Goal: Task Accomplishment & Management: Use online tool/utility

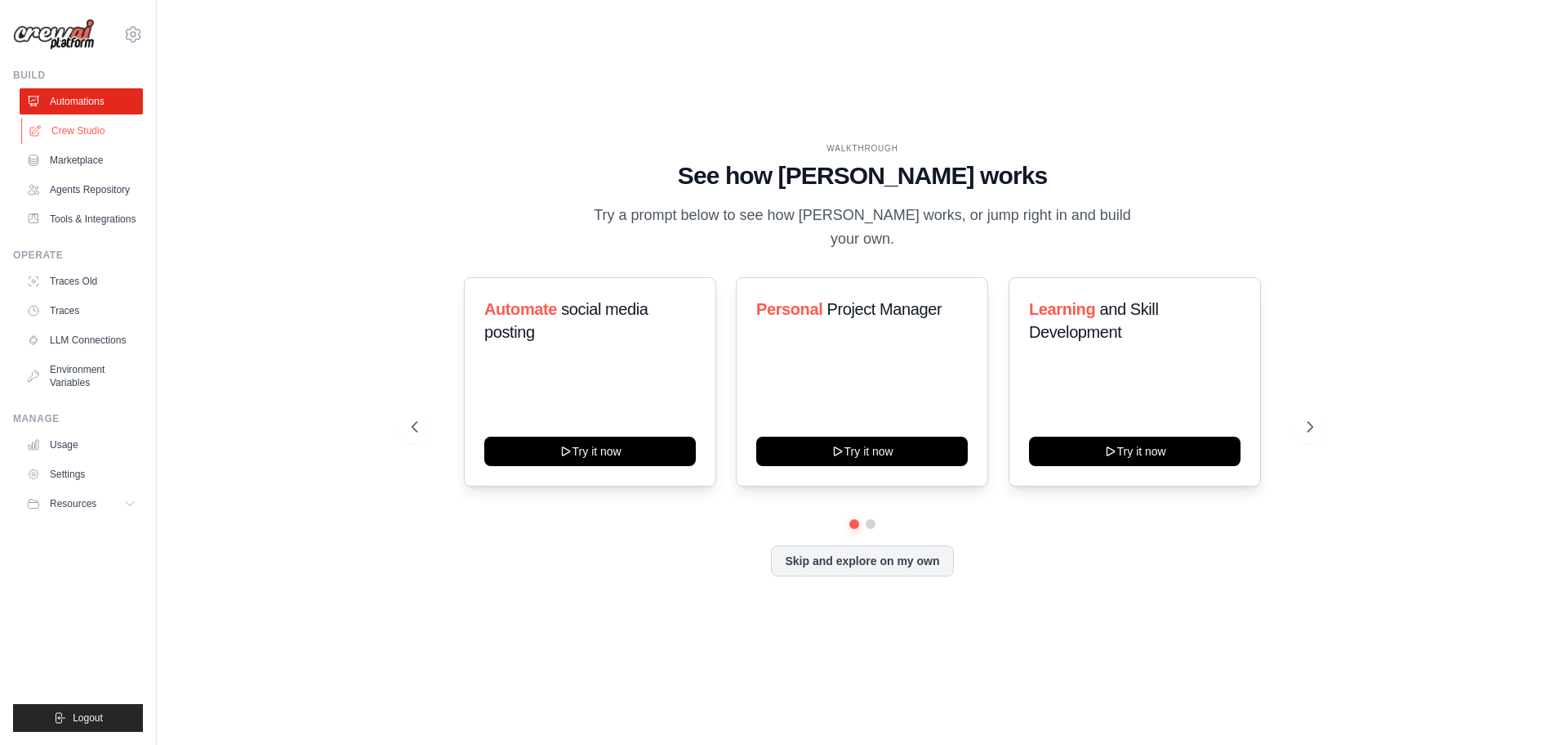
click at [93, 130] on link "Crew Studio" at bounding box center [83, 130] width 123 height 27
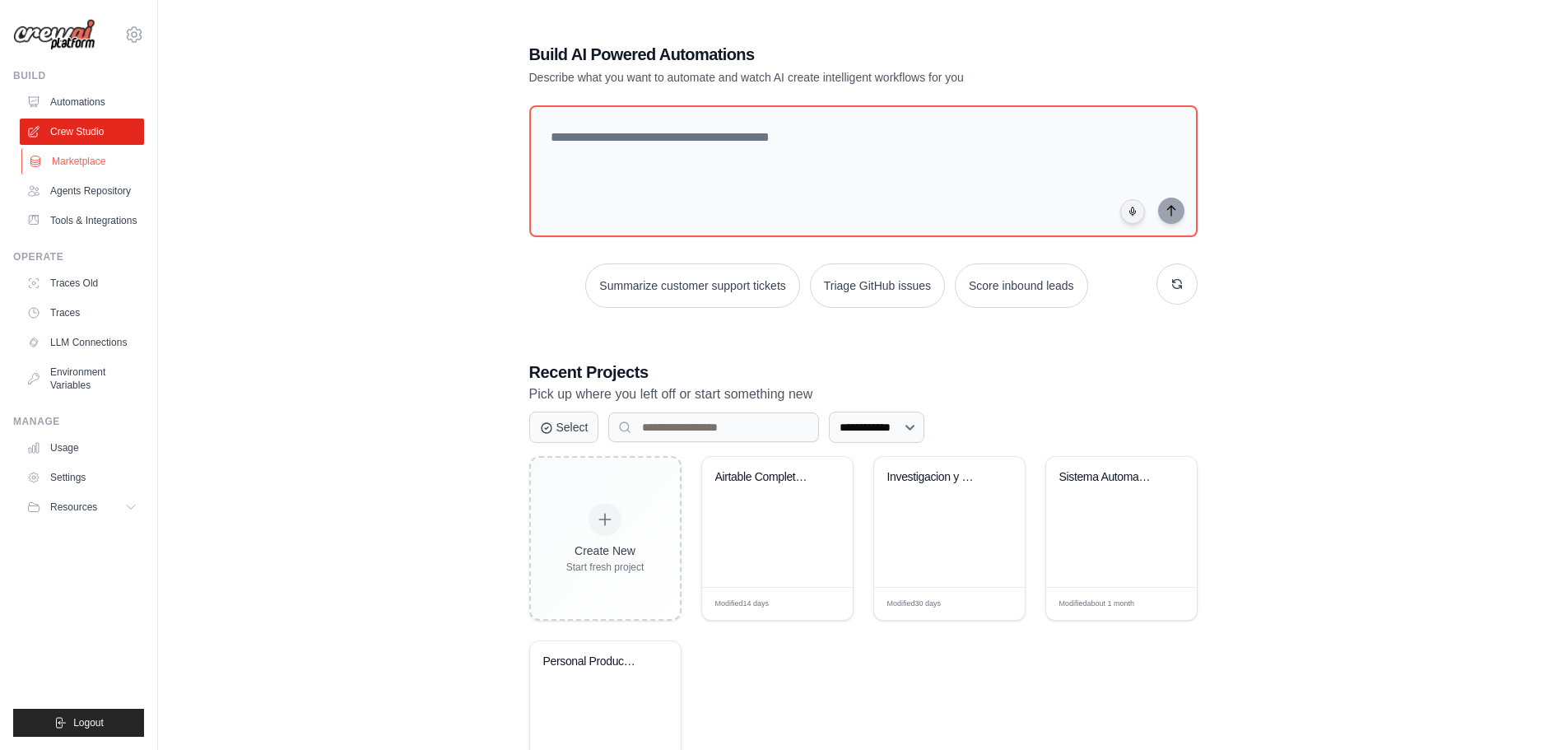
click at [76, 157] on link "Marketplace" at bounding box center [83, 161] width 124 height 27
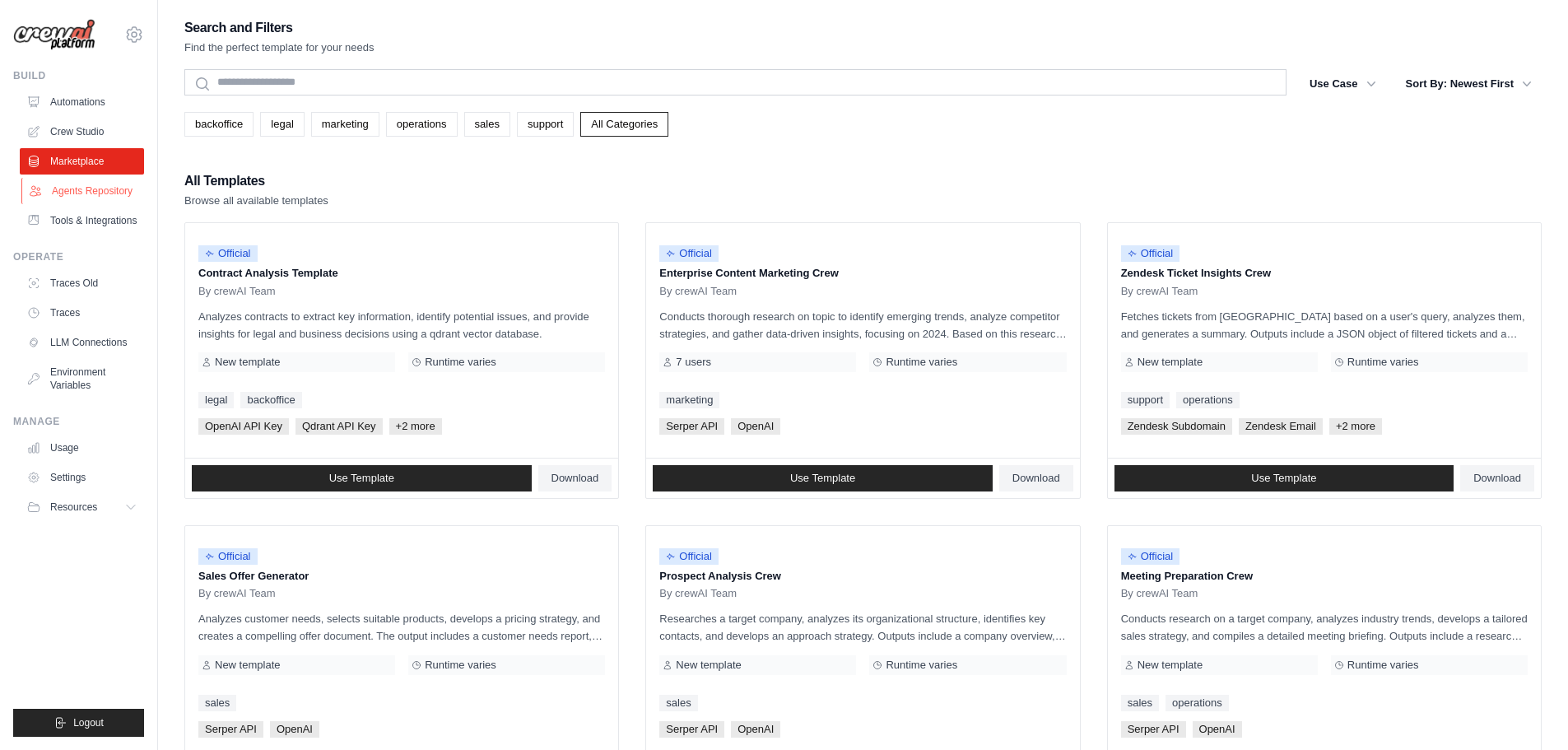
click at [98, 192] on link "Agents Repository" at bounding box center [83, 191] width 124 height 27
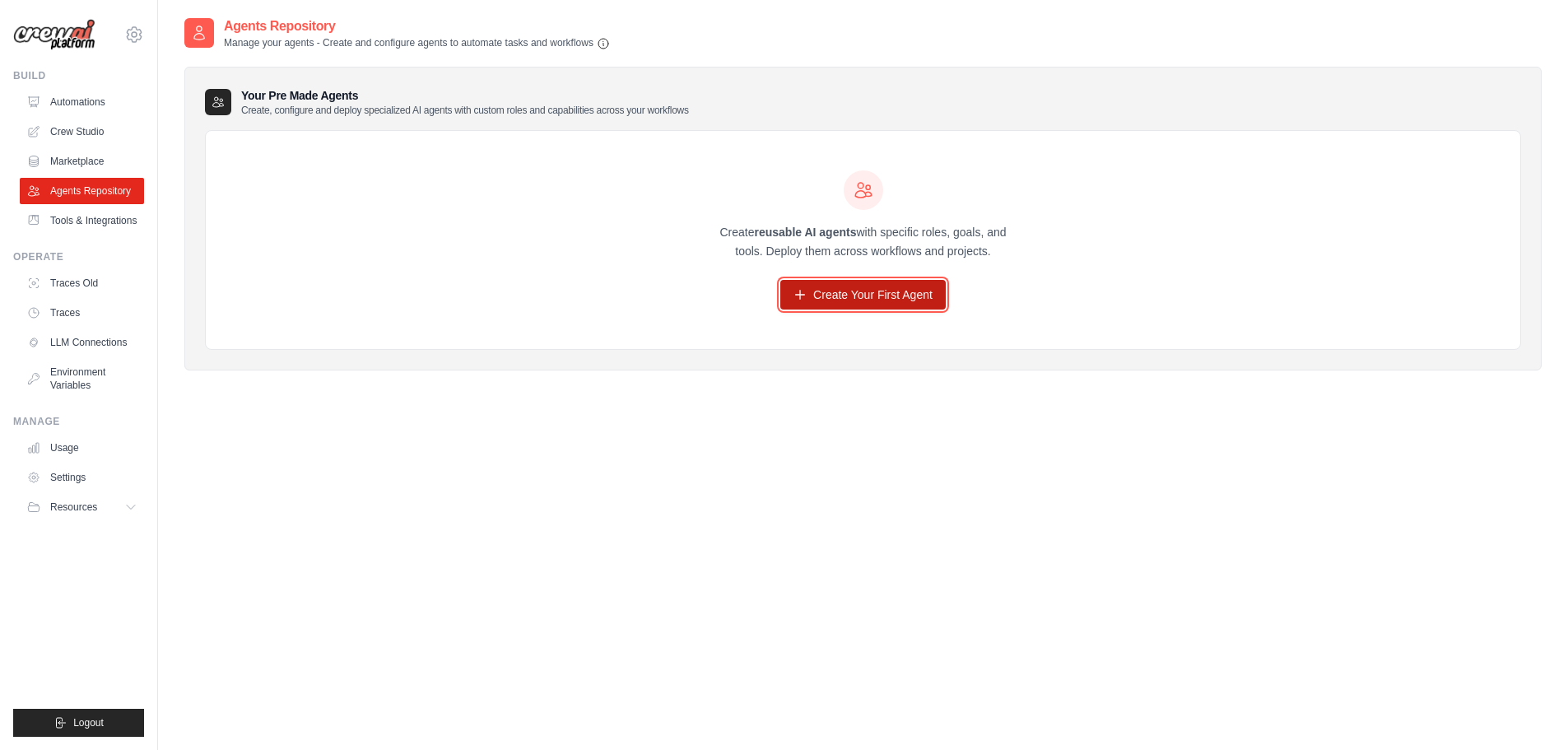
click at [870, 292] on link "Create Your First Agent" at bounding box center [862, 295] width 165 height 30
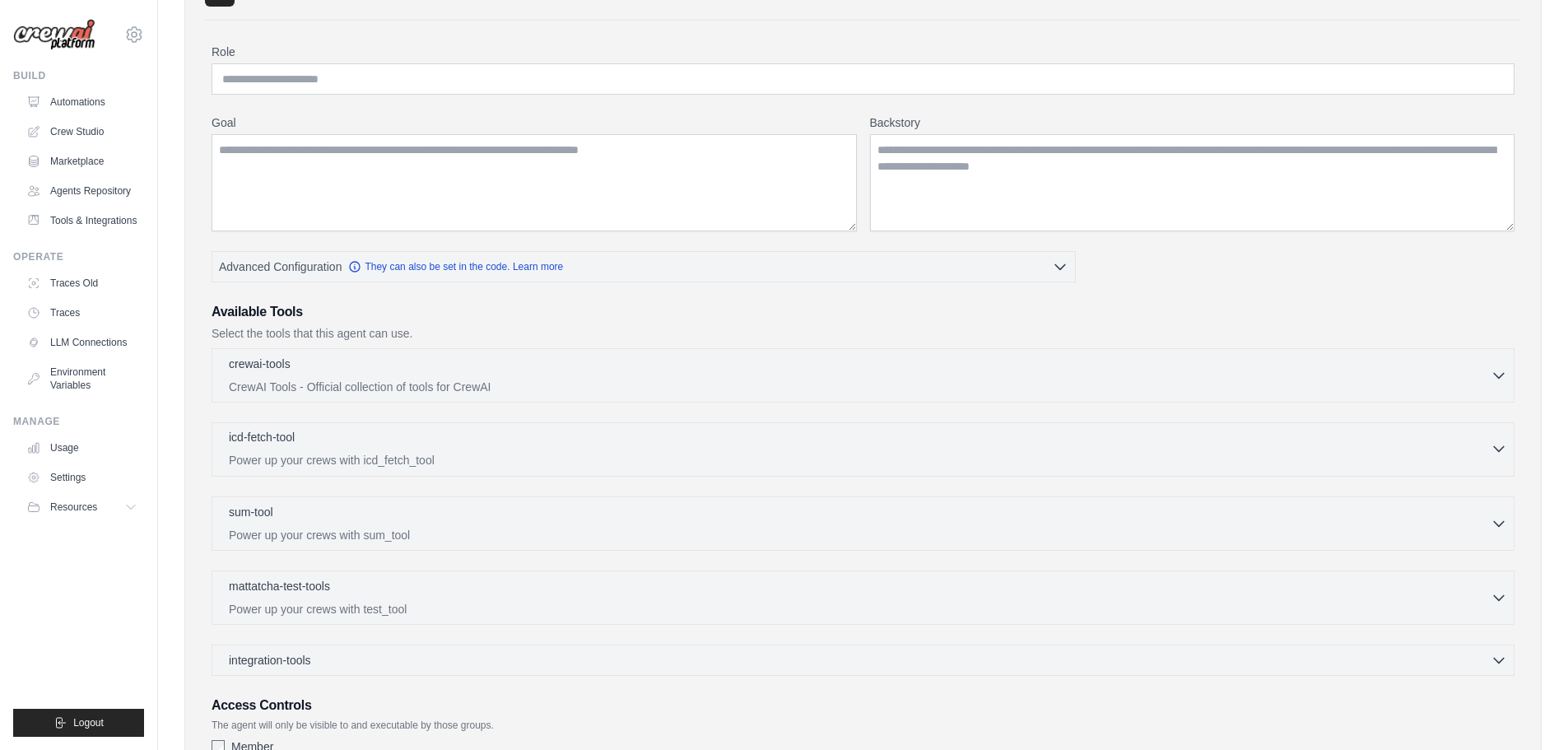
scroll to position [110, 0]
click at [1499, 376] on icon "button" at bounding box center [1498, 374] width 17 height 17
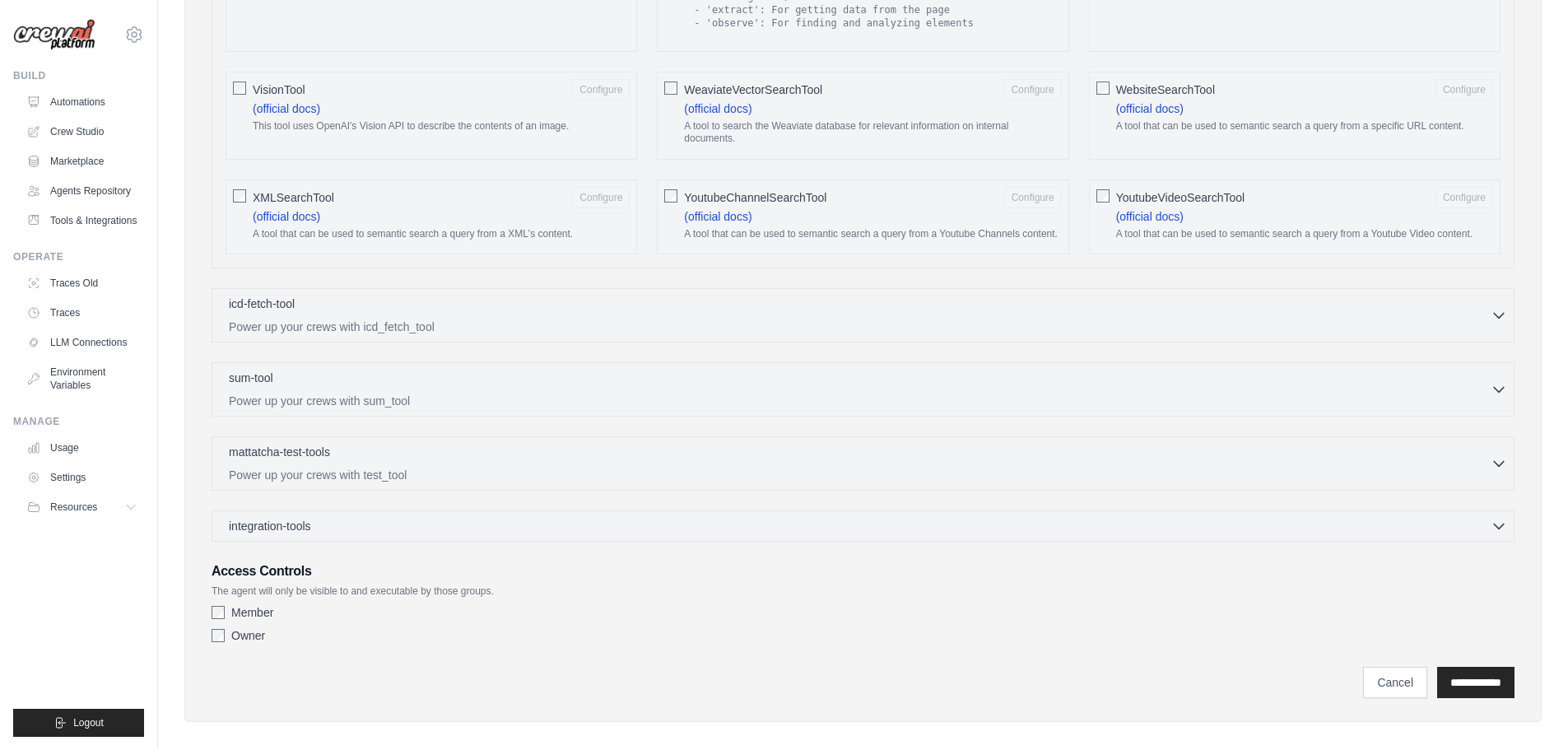
scroll to position [2645, 0]
click at [1487, 515] on div "integration-tools 0 selected" at bounding box center [867, 523] width 1278 height 17
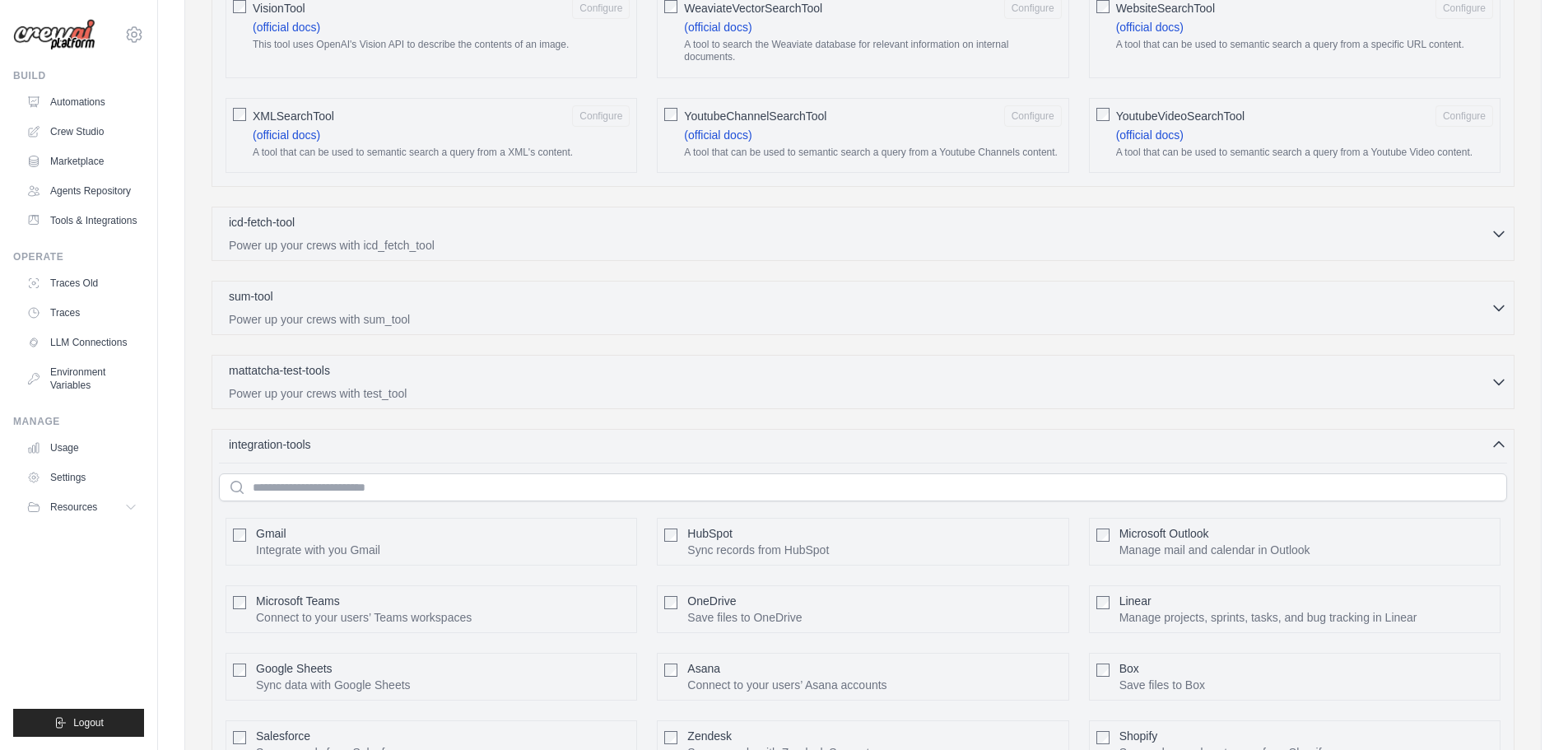
scroll to position [2724, 0]
click at [1503, 374] on icon "button" at bounding box center [1498, 381] width 17 height 17
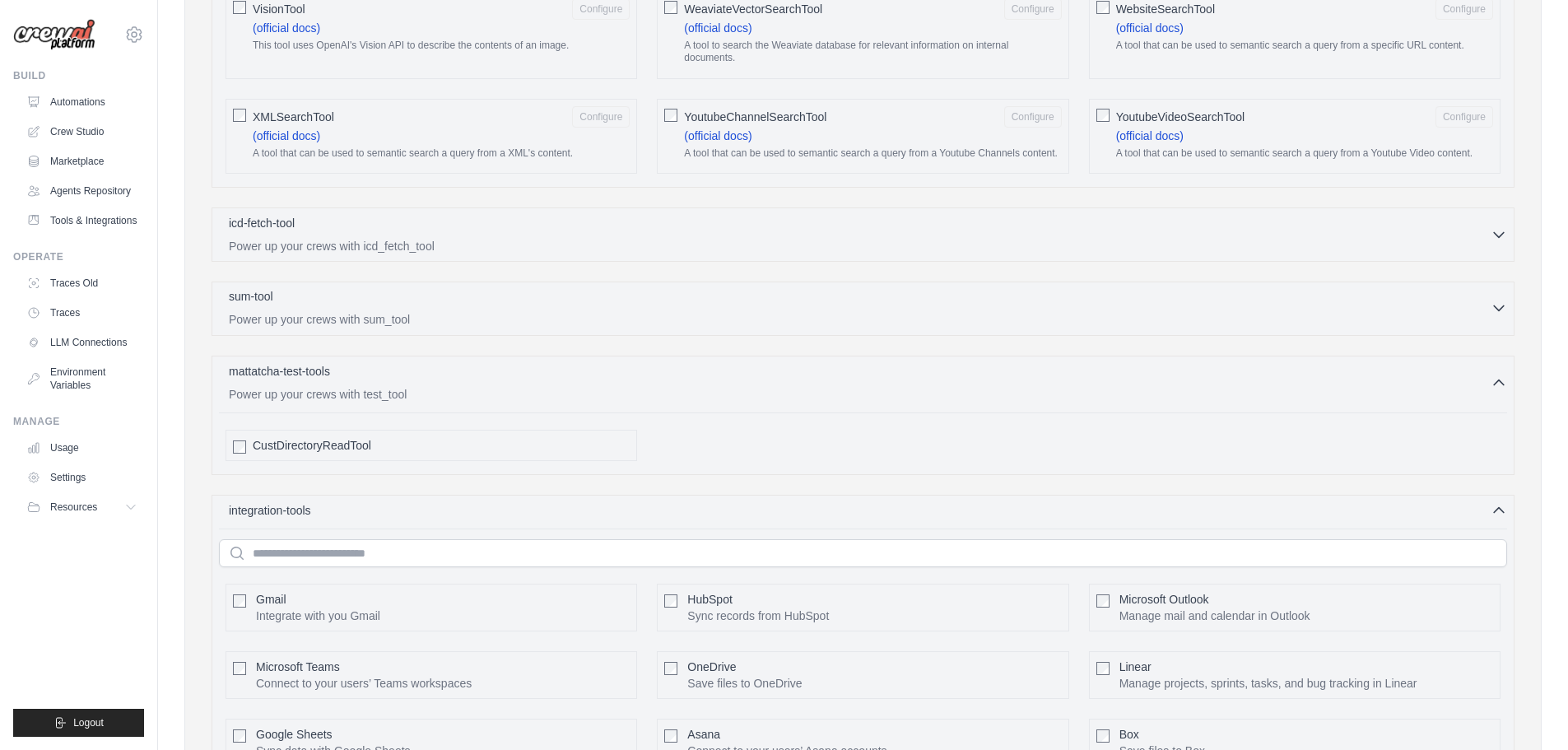
click at [1495, 302] on icon "button" at bounding box center [1498, 308] width 17 height 17
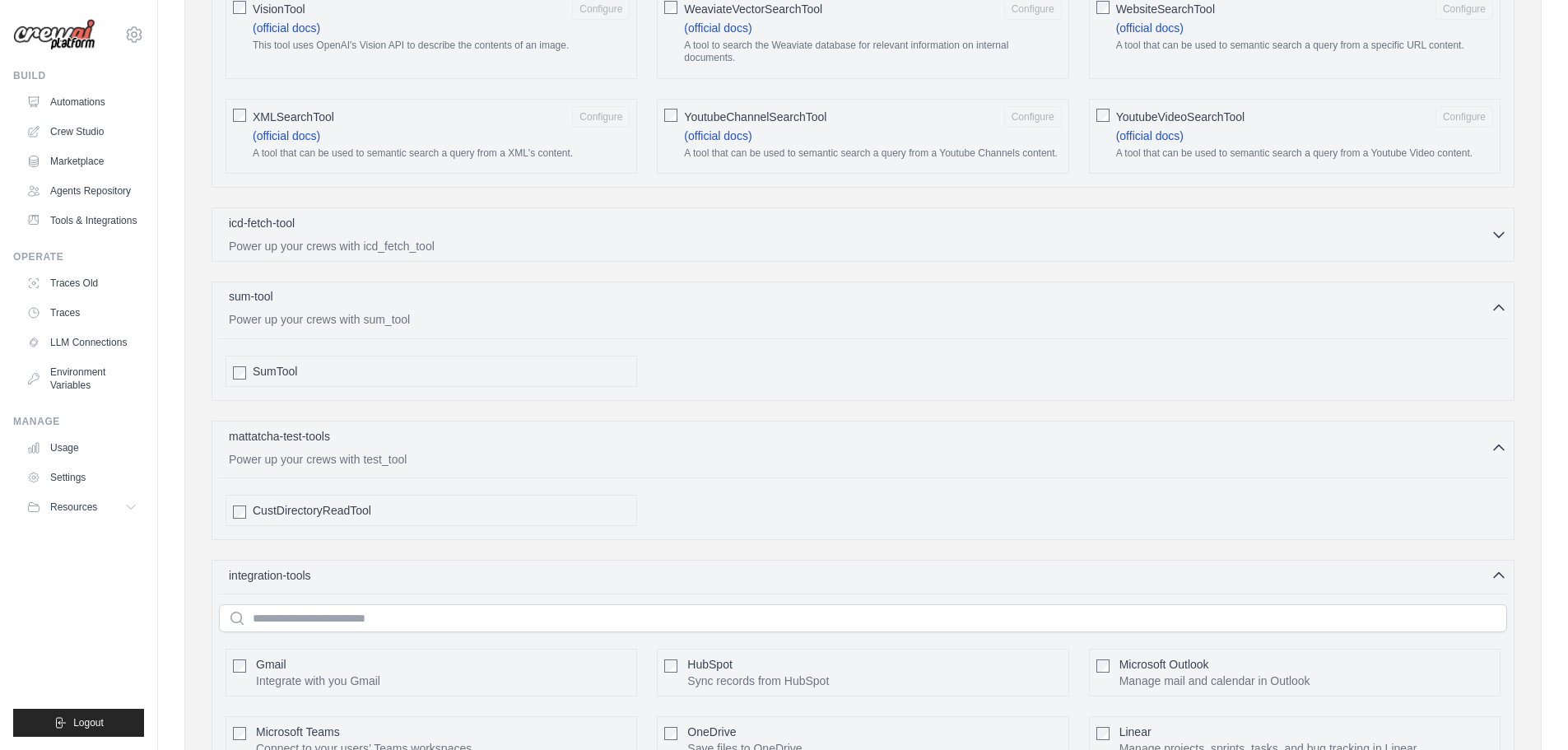
click at [1495, 300] on icon "button" at bounding box center [1498, 308] width 17 height 17
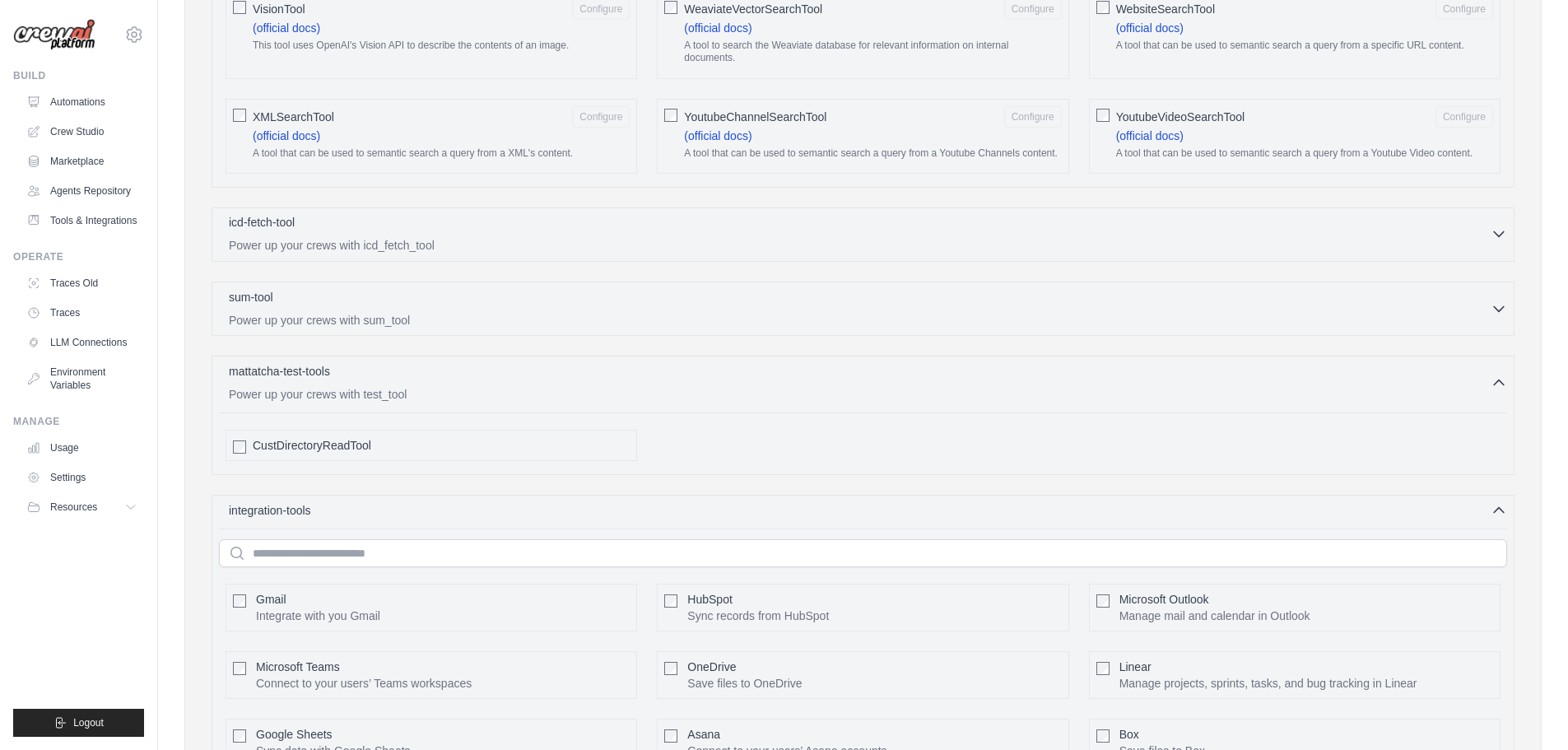
click at [1500, 232] on icon "button" at bounding box center [1498, 234] width 10 height 5
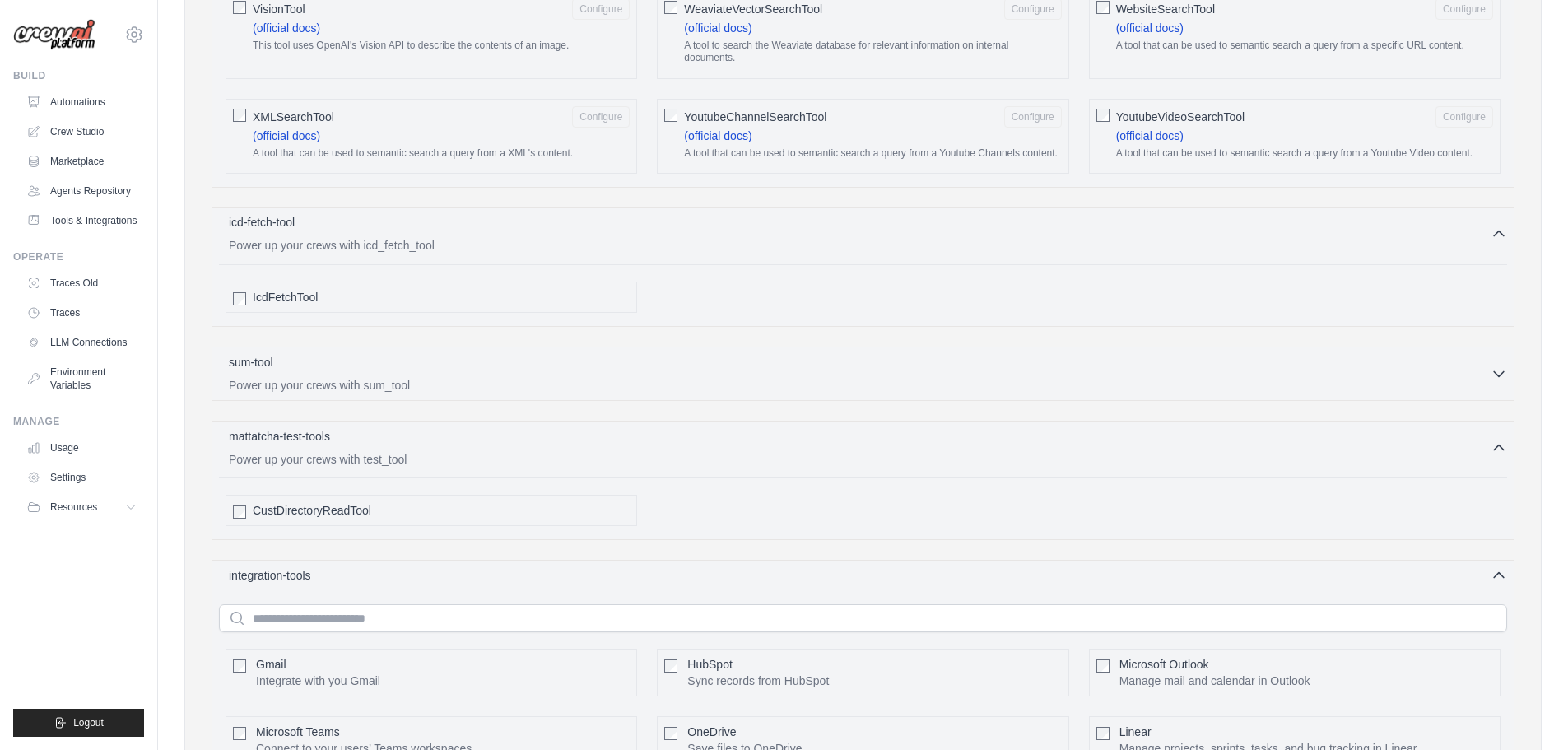
click at [1500, 225] on icon "button" at bounding box center [1498, 233] width 17 height 17
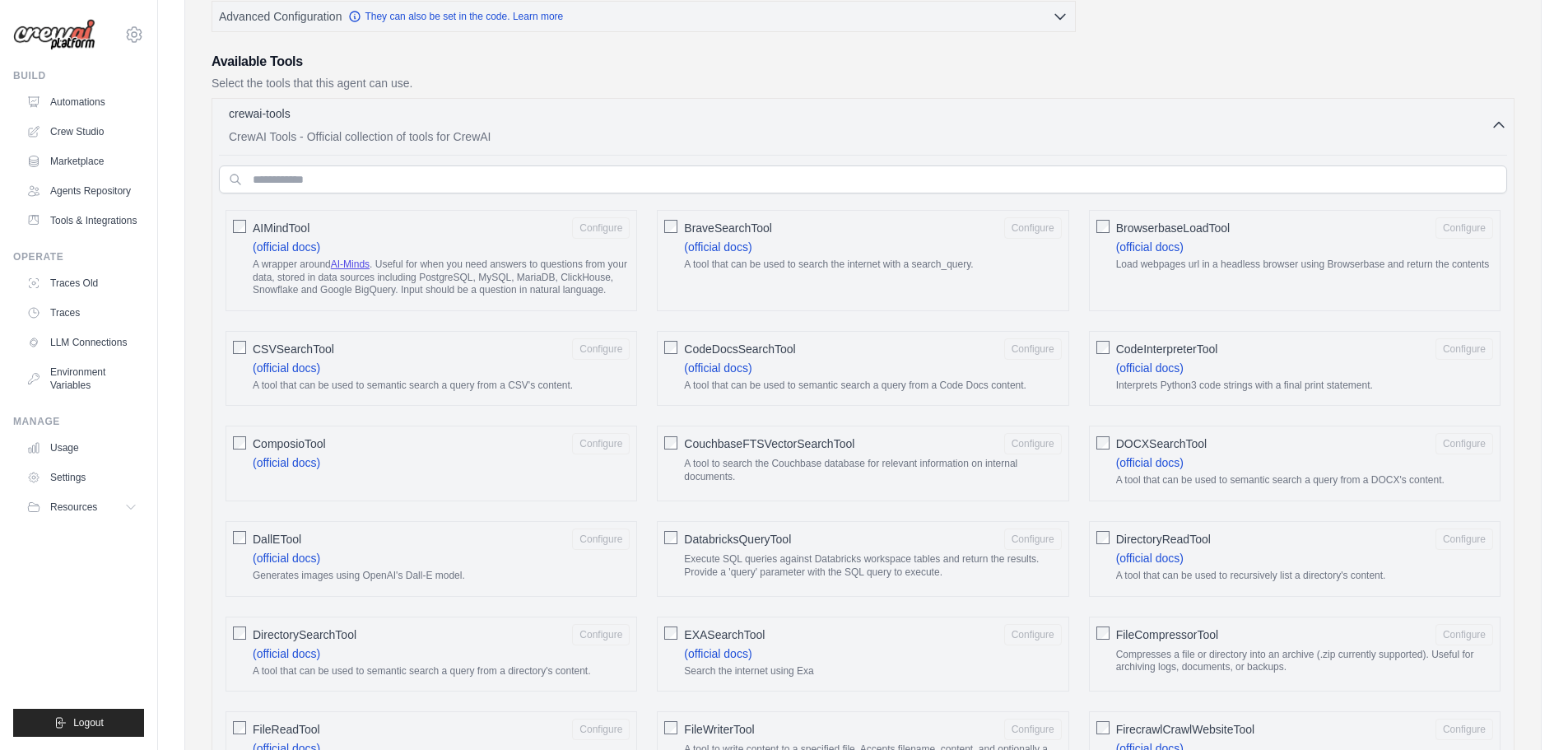
scroll to position [237, 0]
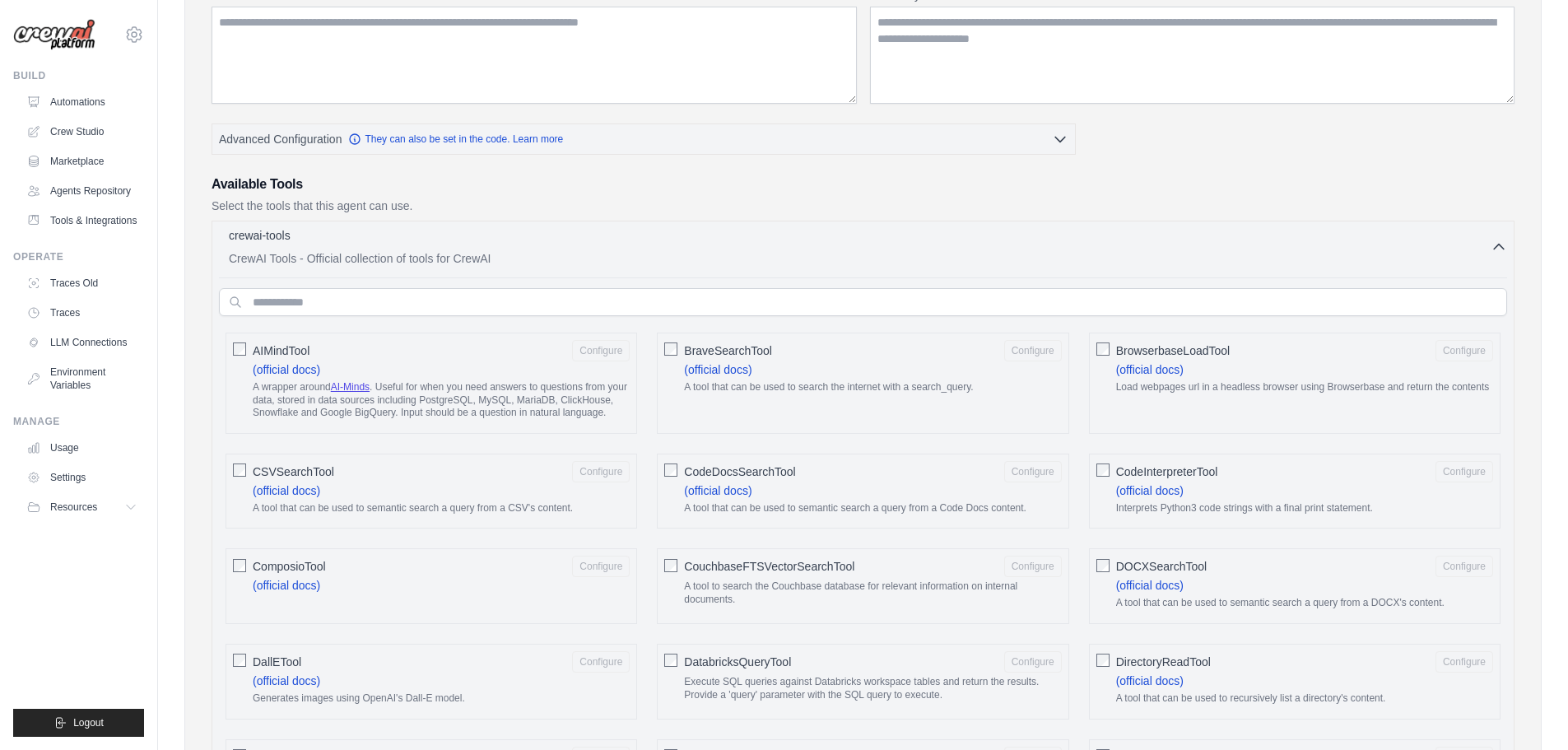
click at [1487, 247] on div "crewai-tools 0 selected CrewAI Tools - Official collection of tools for CrewAI" at bounding box center [860, 247] width 1262 height 40
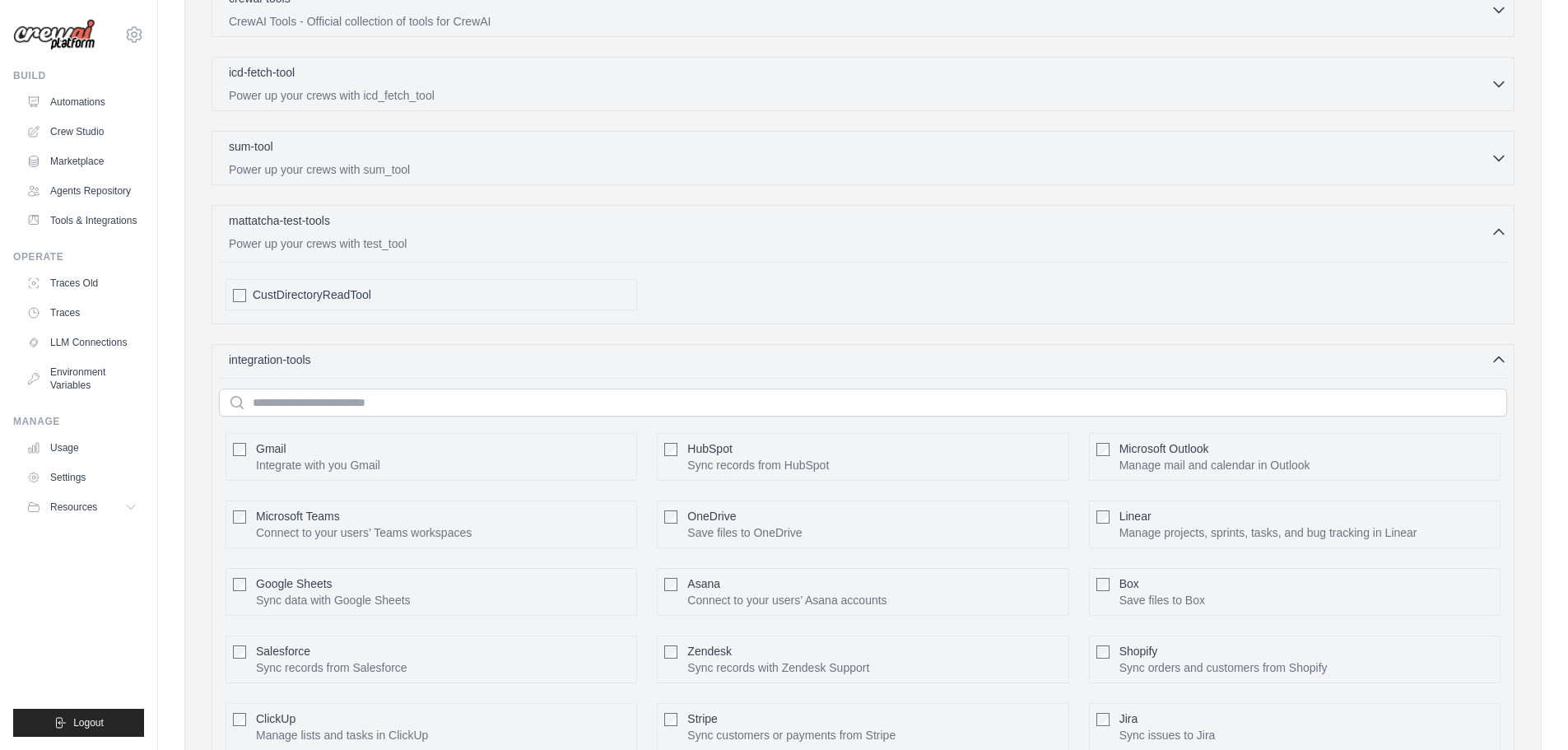
scroll to position [476, 0]
click at [1500, 359] on icon "button" at bounding box center [1498, 358] width 17 height 17
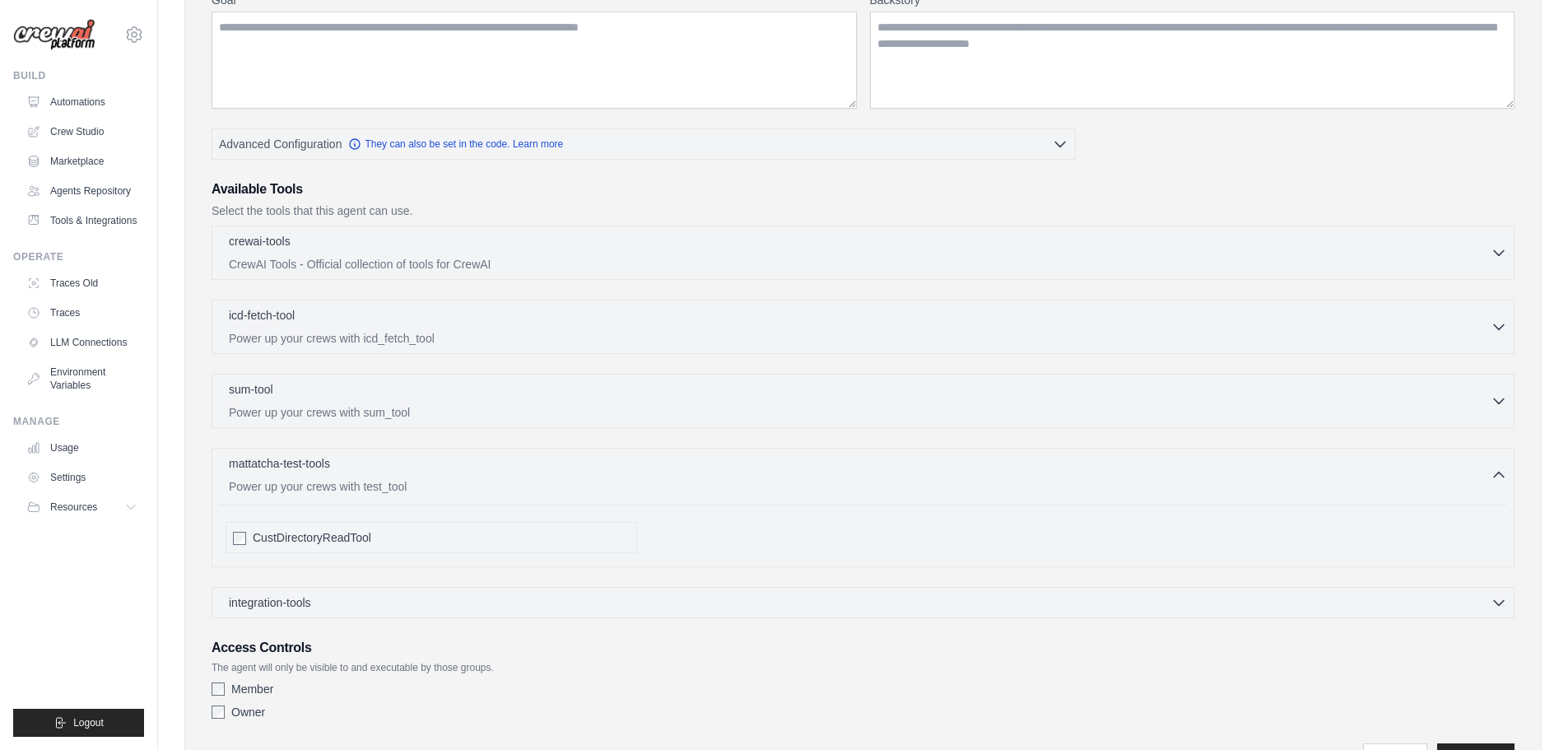
scroll to position [0, 0]
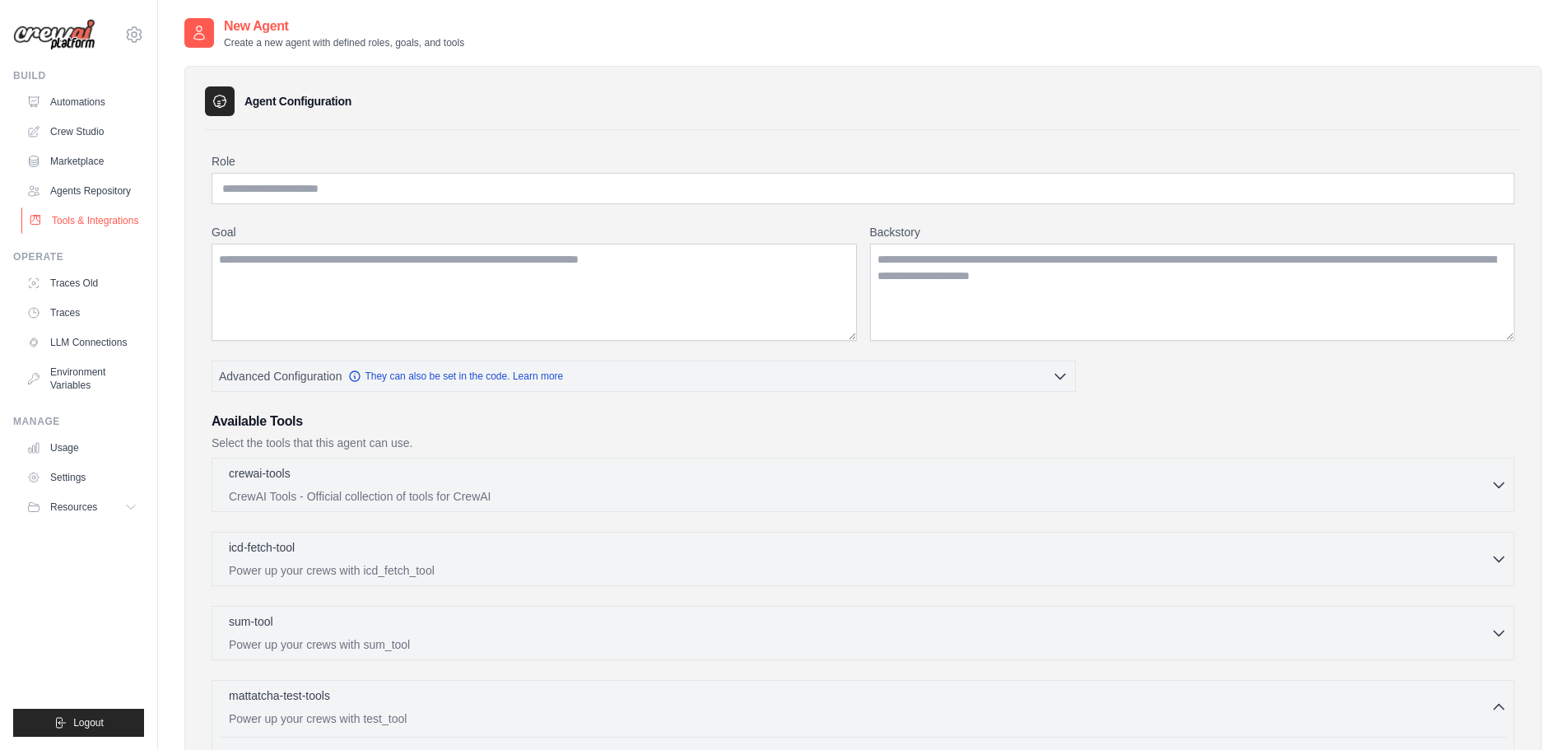
click at [88, 223] on link "Tools & Integrations" at bounding box center [83, 221] width 124 height 27
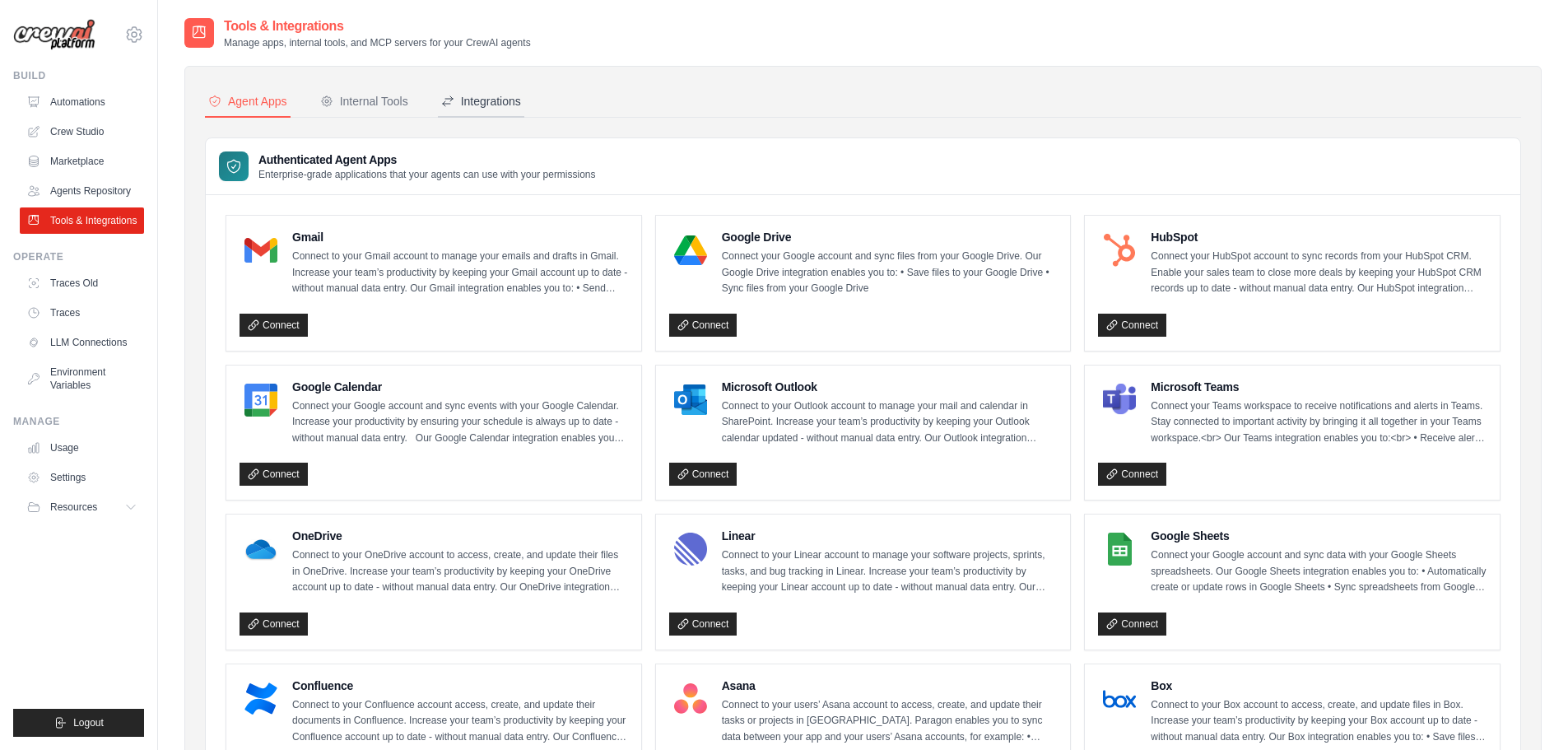
click at [496, 107] on div "Integrations" at bounding box center [481, 101] width 79 height 17
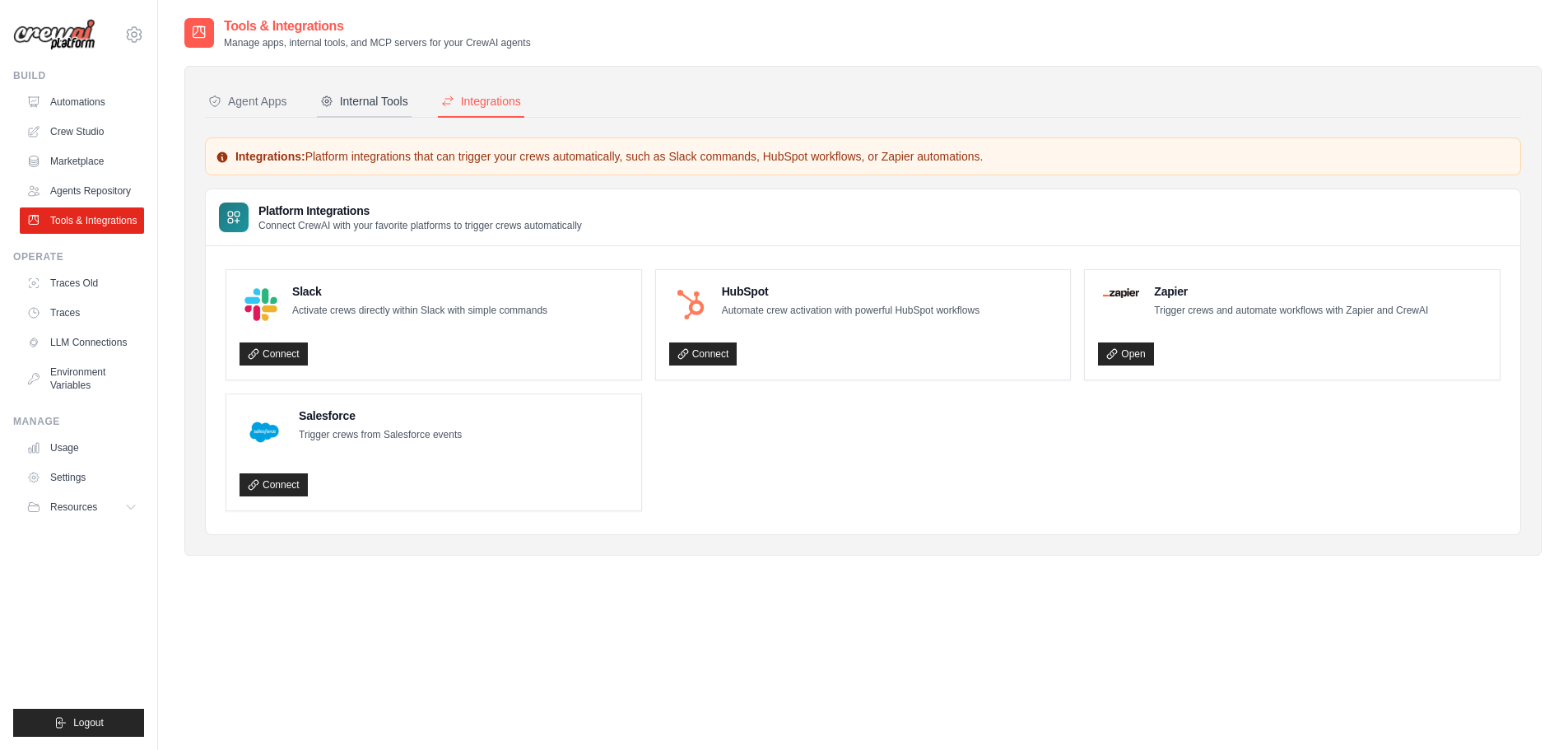
click at [364, 106] on div "Internal Tools" at bounding box center [364, 101] width 88 height 17
